Goal: Information Seeking & Learning: Learn about a topic

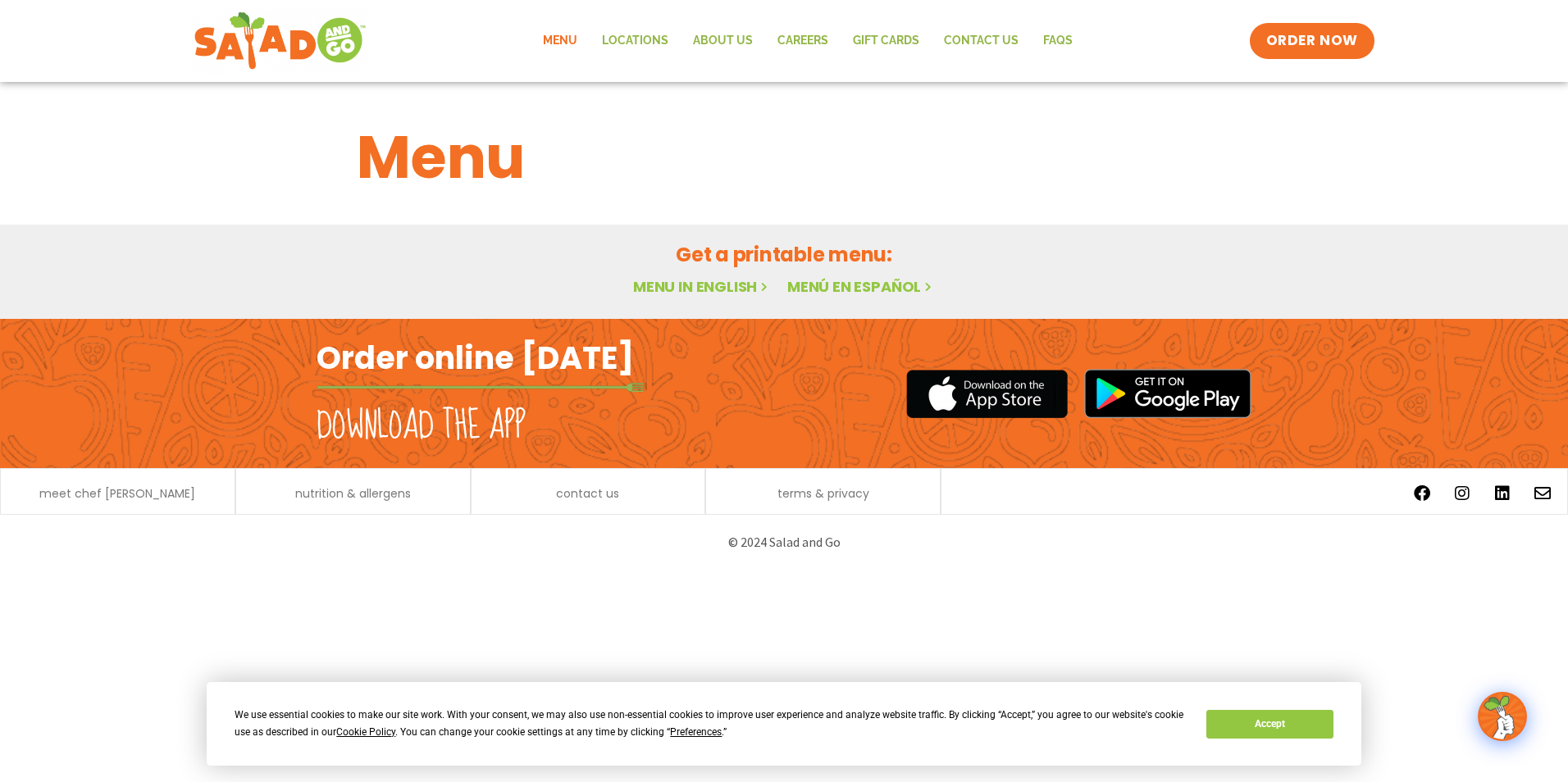
click at [667, 287] on link "Menu in English" at bounding box center [702, 287] width 137 height 21
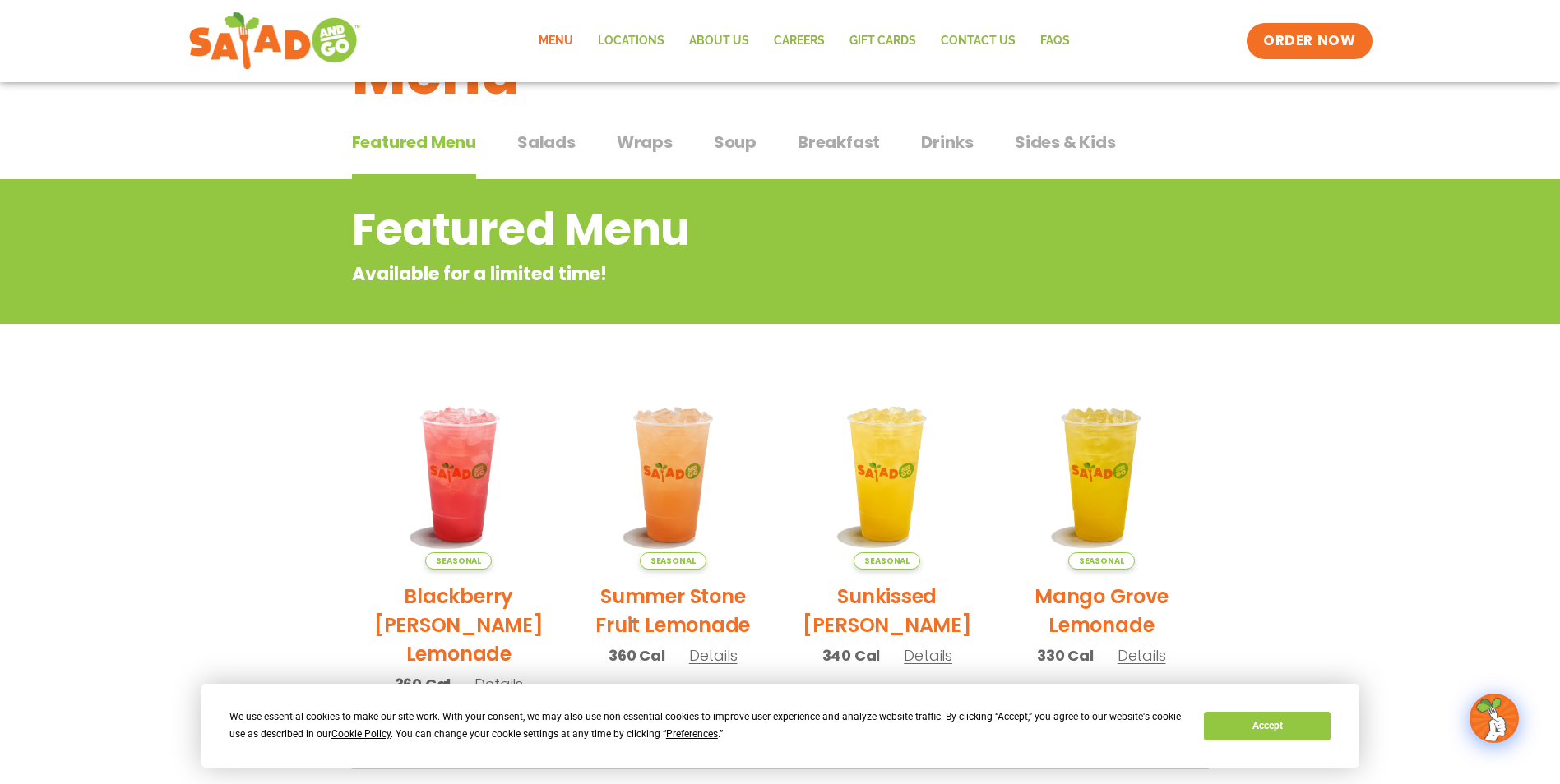
scroll to position [82, 0]
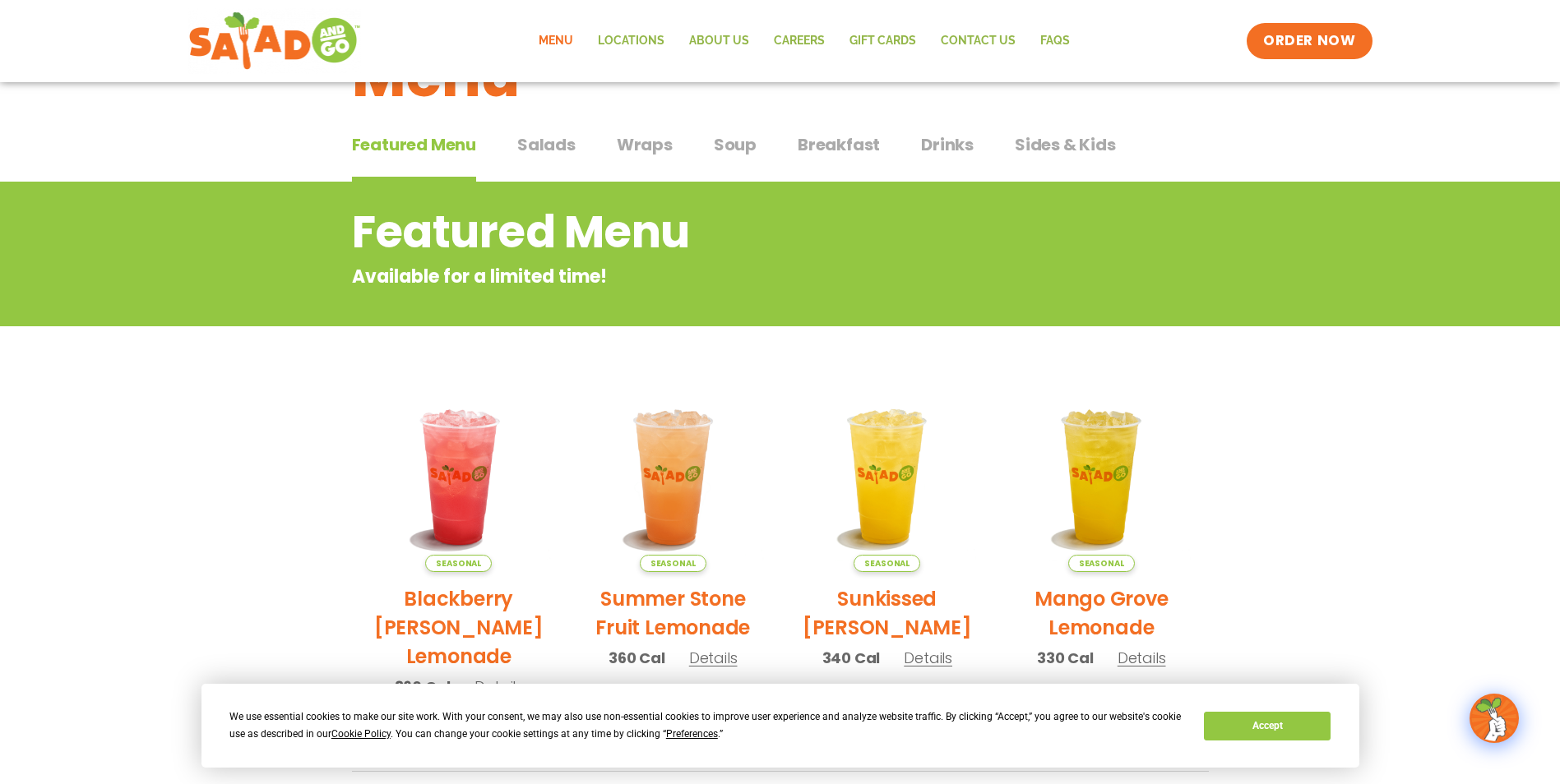
click at [542, 142] on span "Salads" at bounding box center [547, 144] width 58 height 24
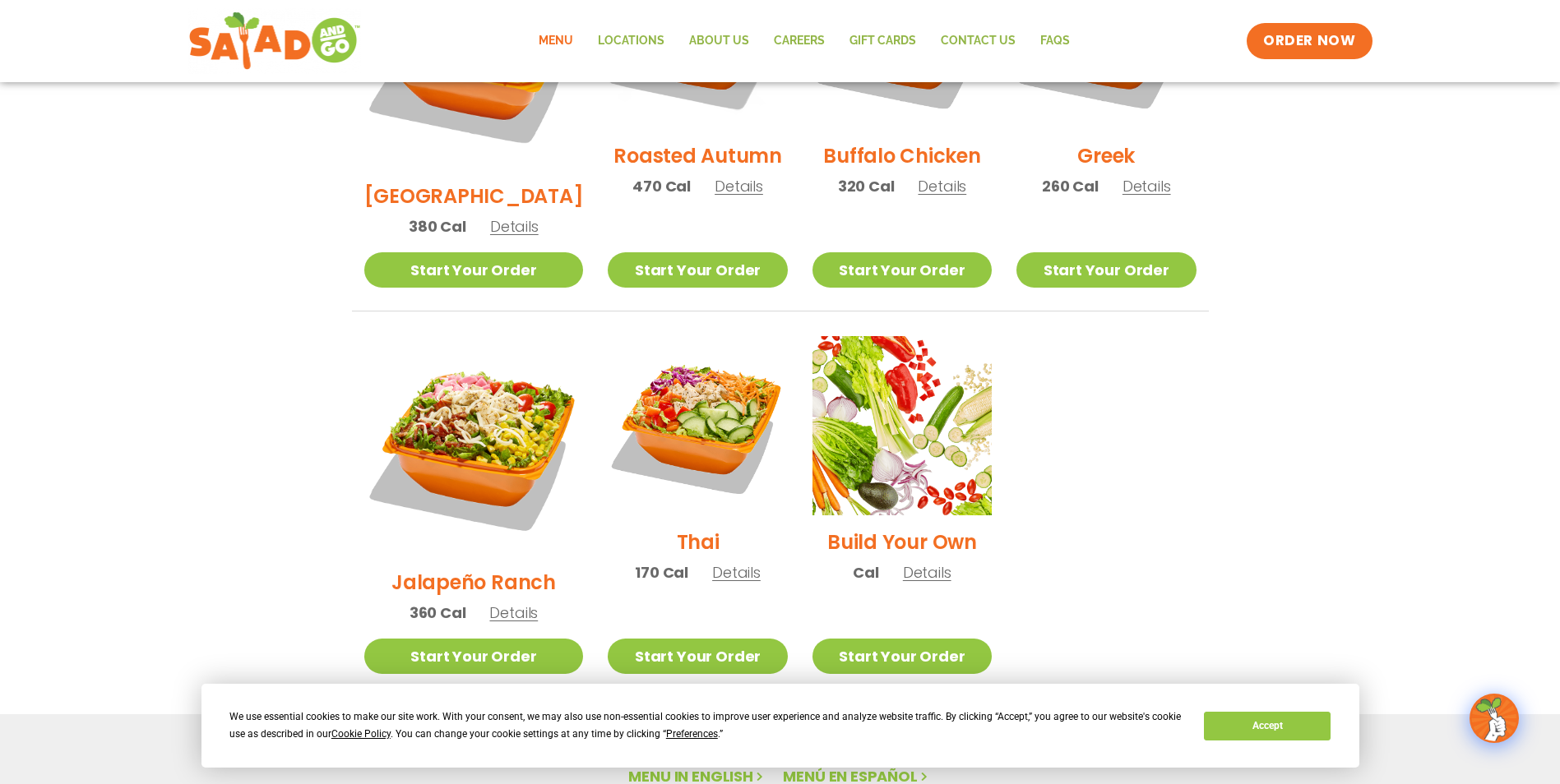
scroll to position [986, 0]
